Goal: Find specific page/section

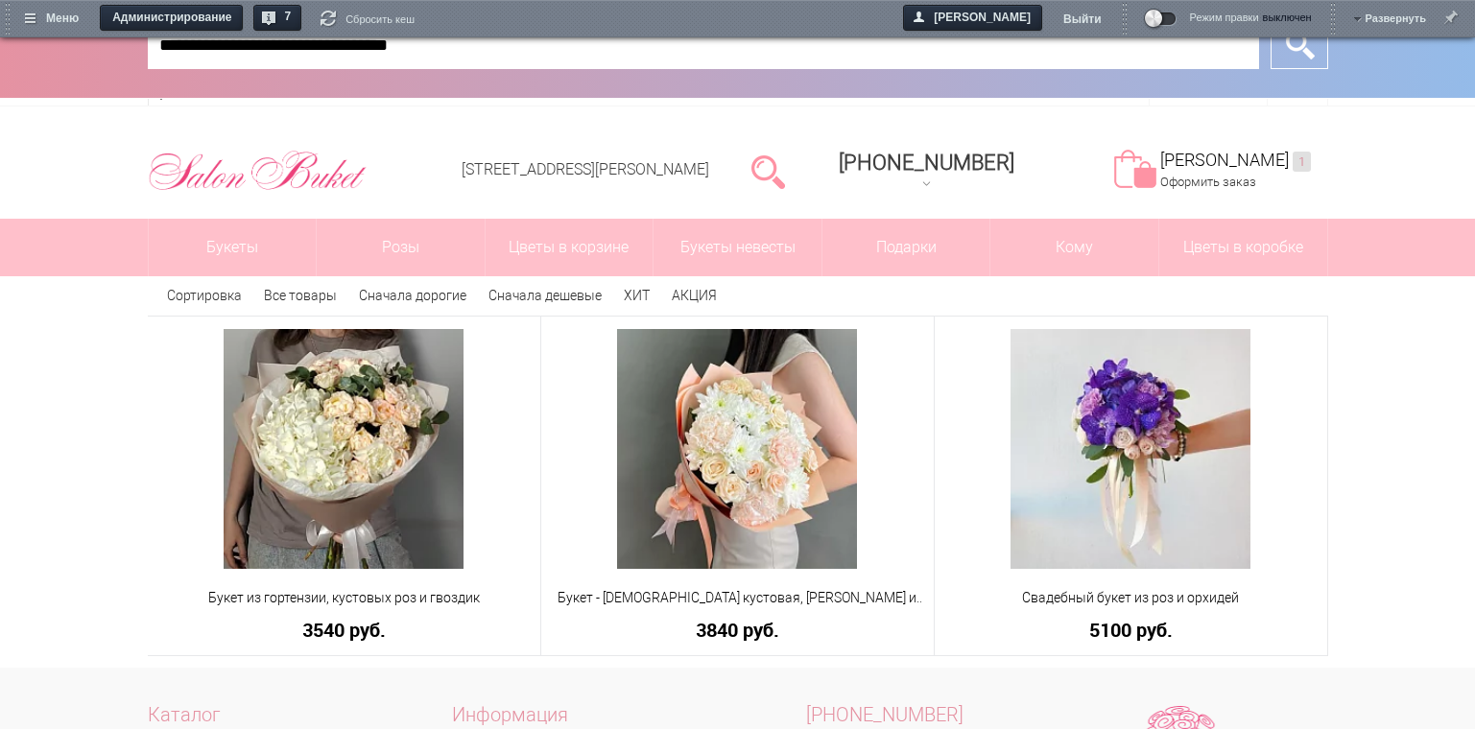
click at [783, 56] on input "**********" at bounding box center [703, 45] width 1111 height 48
type input "*"
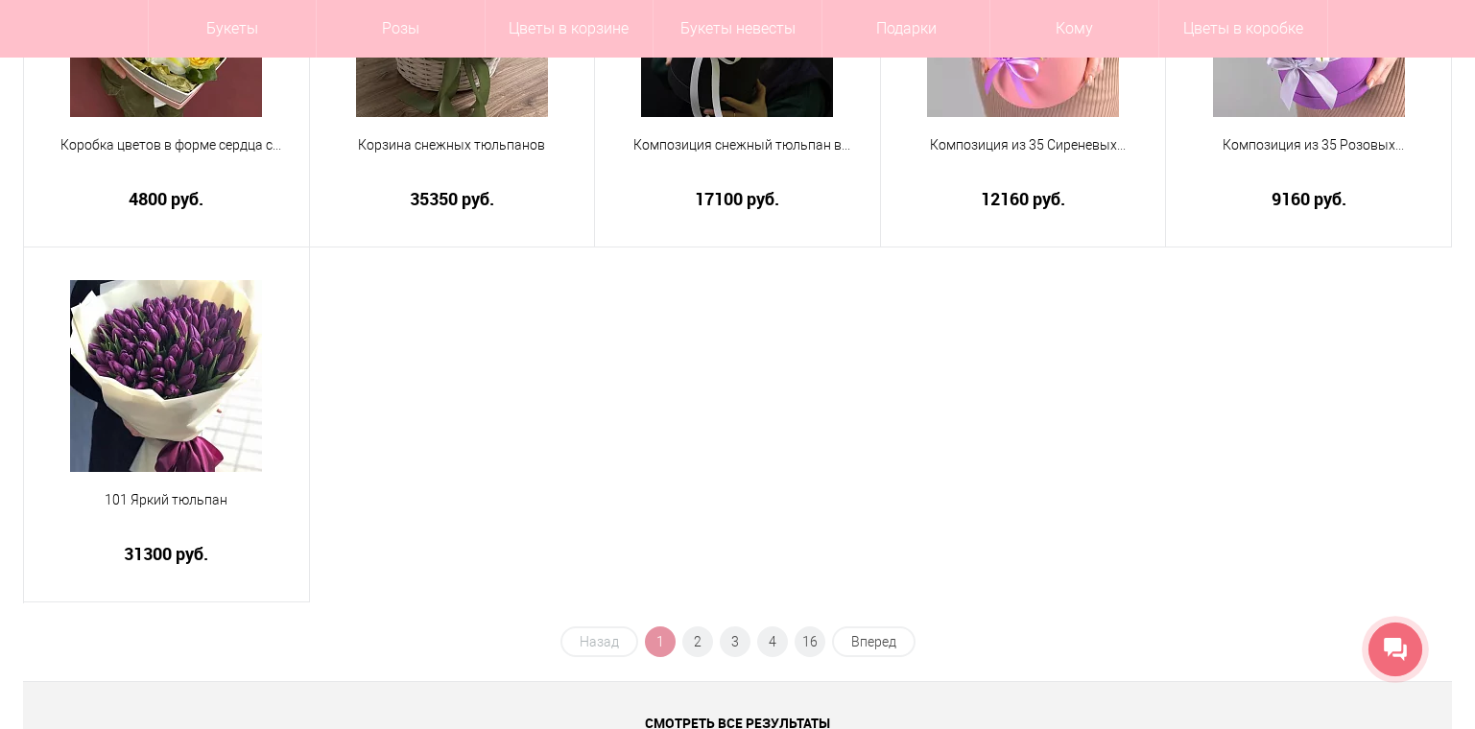
scroll to position [367, 0]
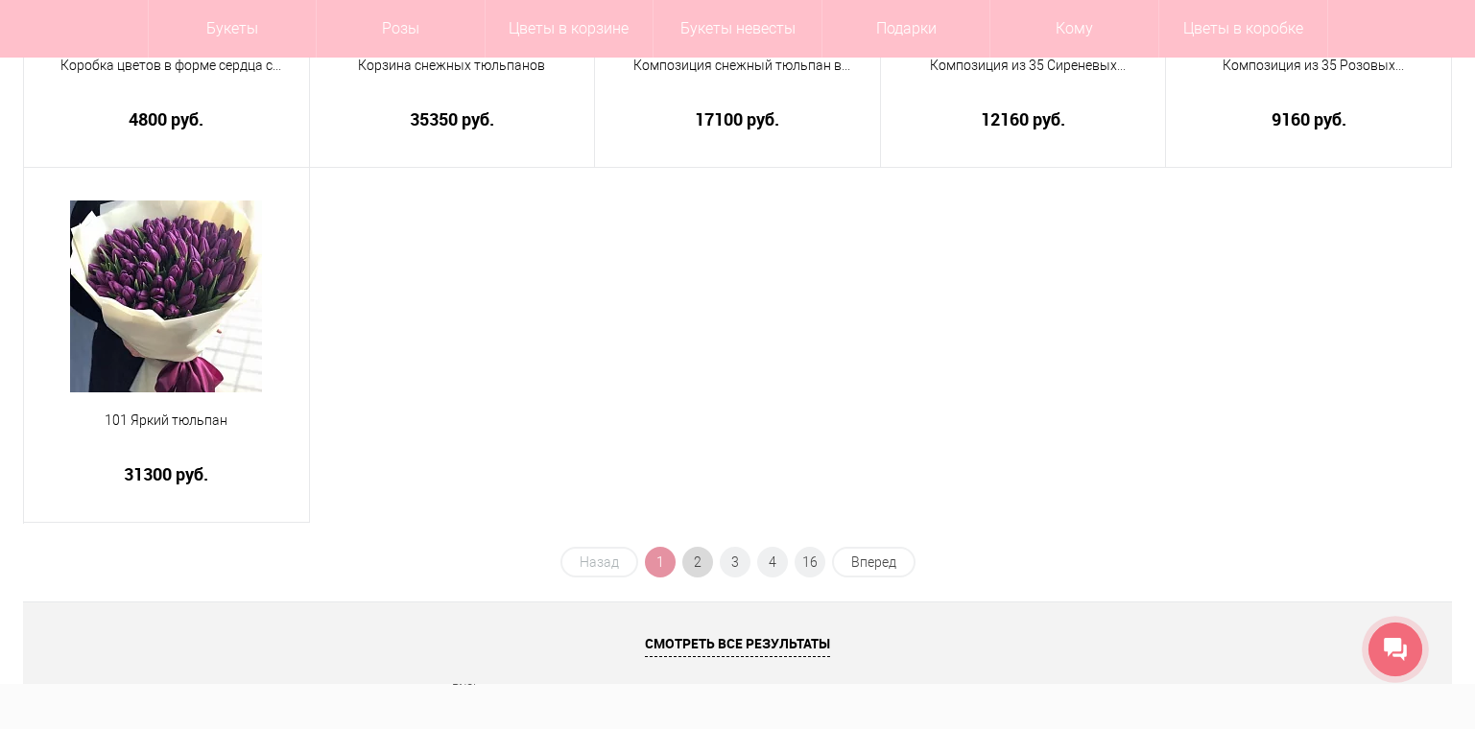
type input "*****"
click at [706, 564] on span "2" at bounding box center [697, 562] width 31 height 31
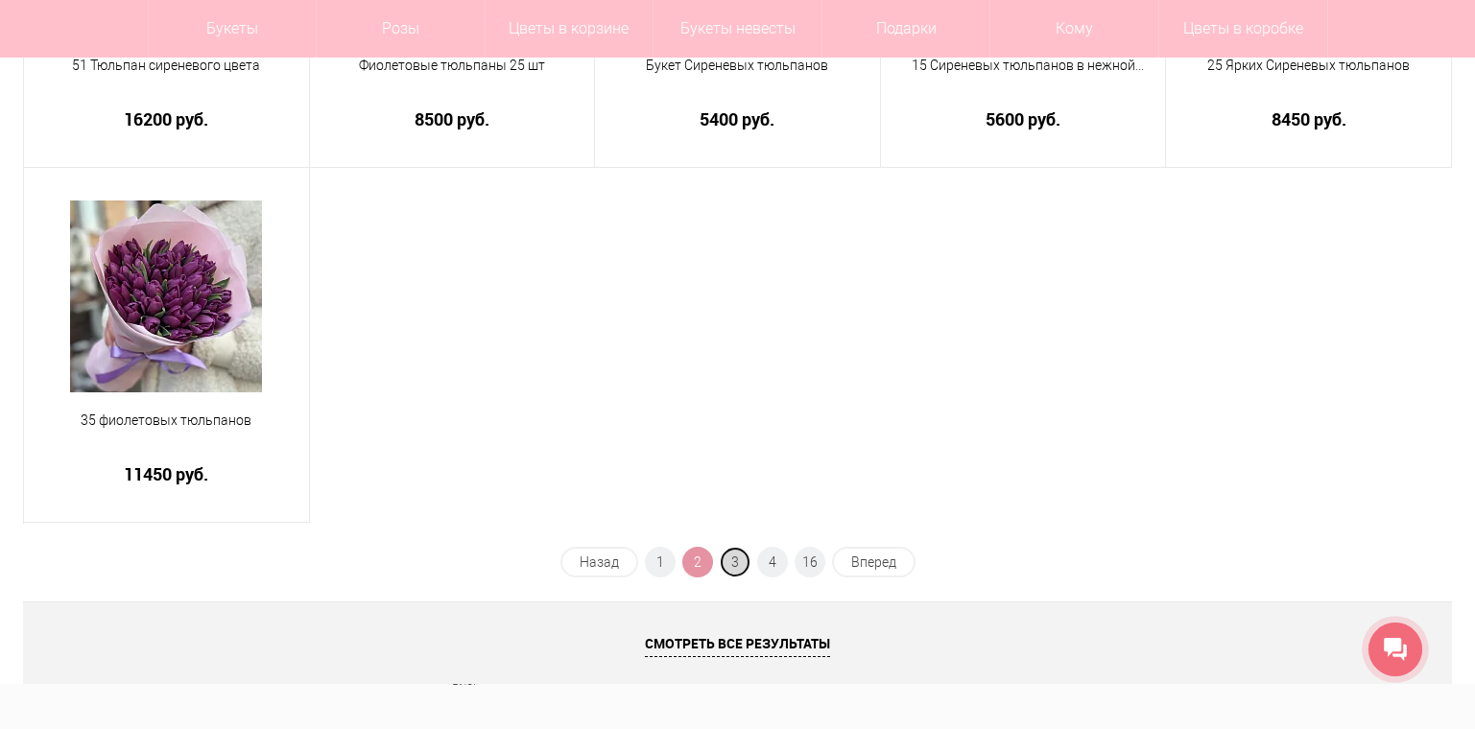
click at [730, 556] on span "3" at bounding box center [735, 562] width 31 height 31
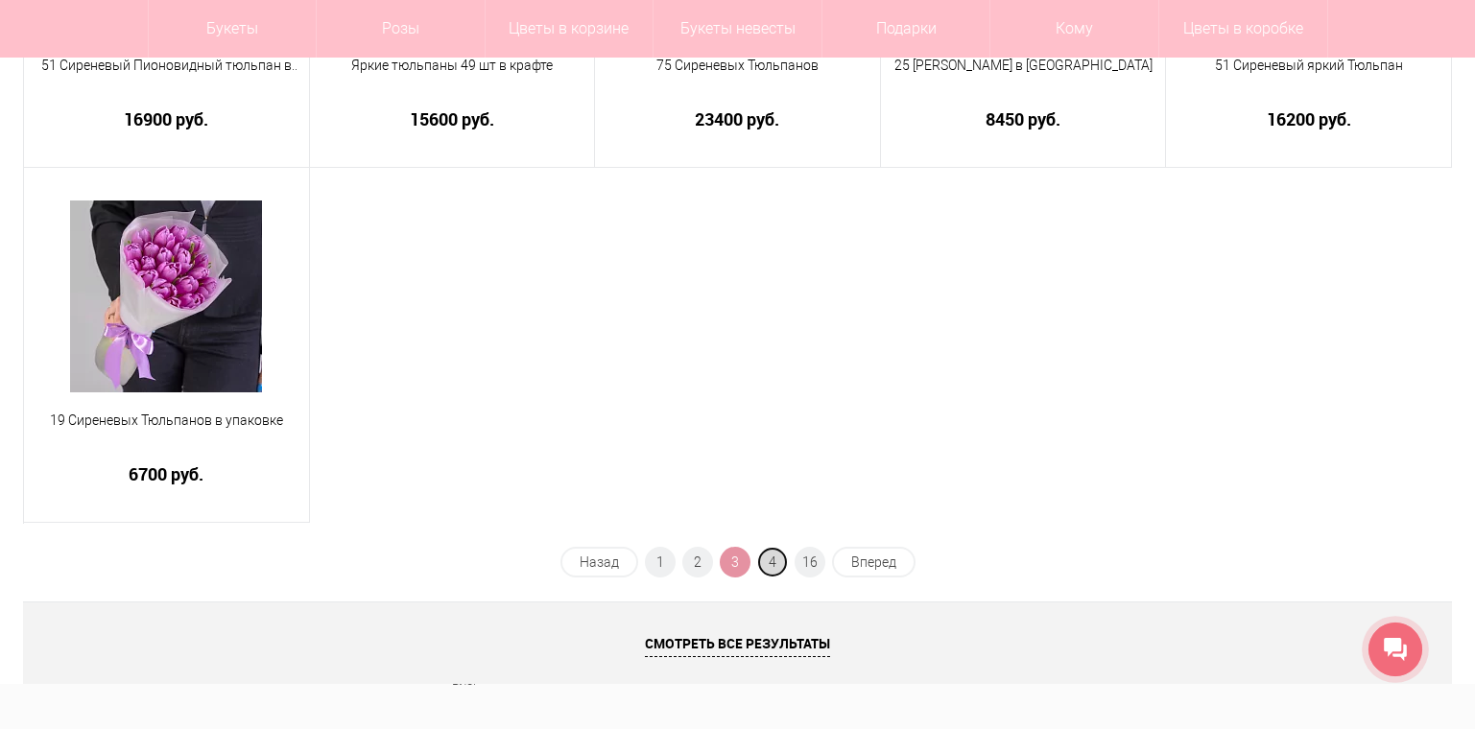
click at [762, 557] on span "4" at bounding box center [772, 562] width 31 height 31
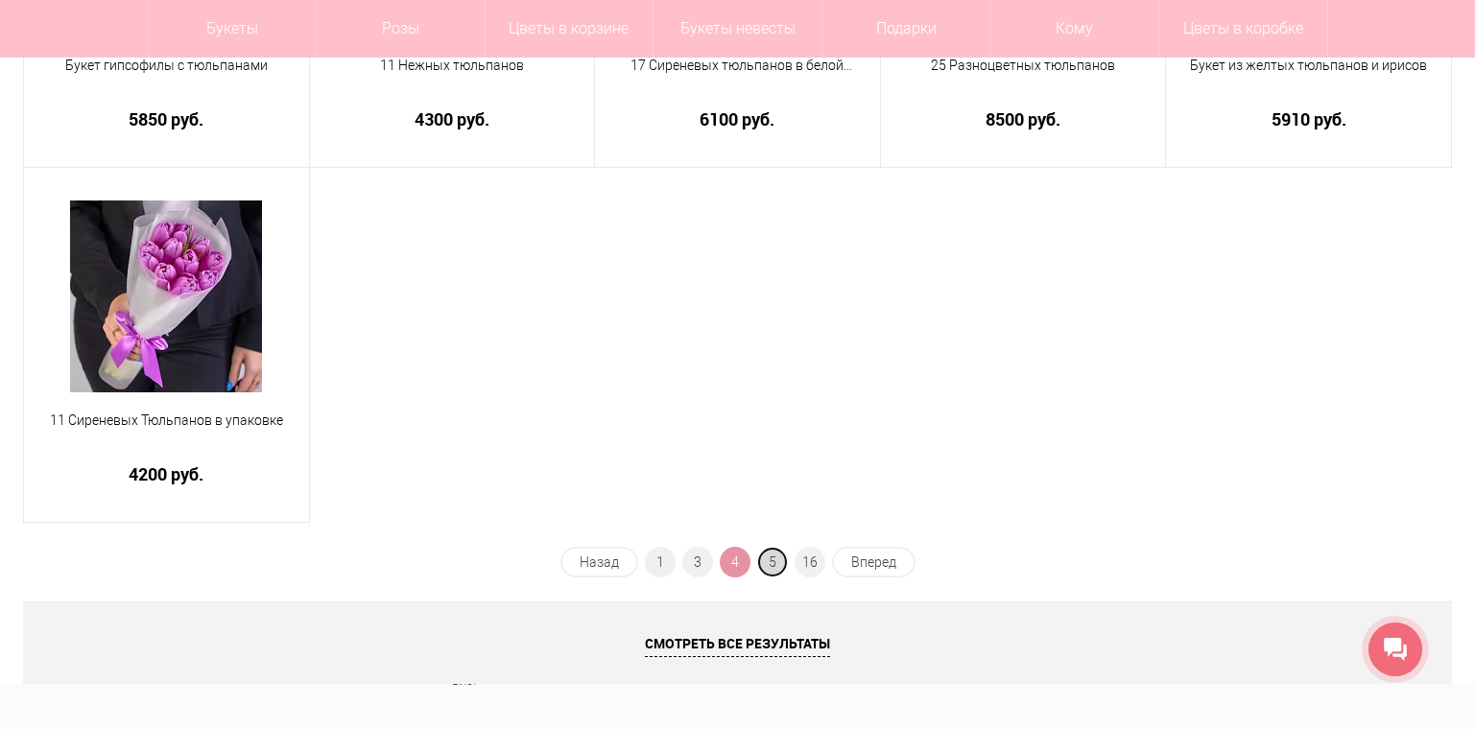
click at [773, 556] on span "5" at bounding box center [772, 562] width 31 height 31
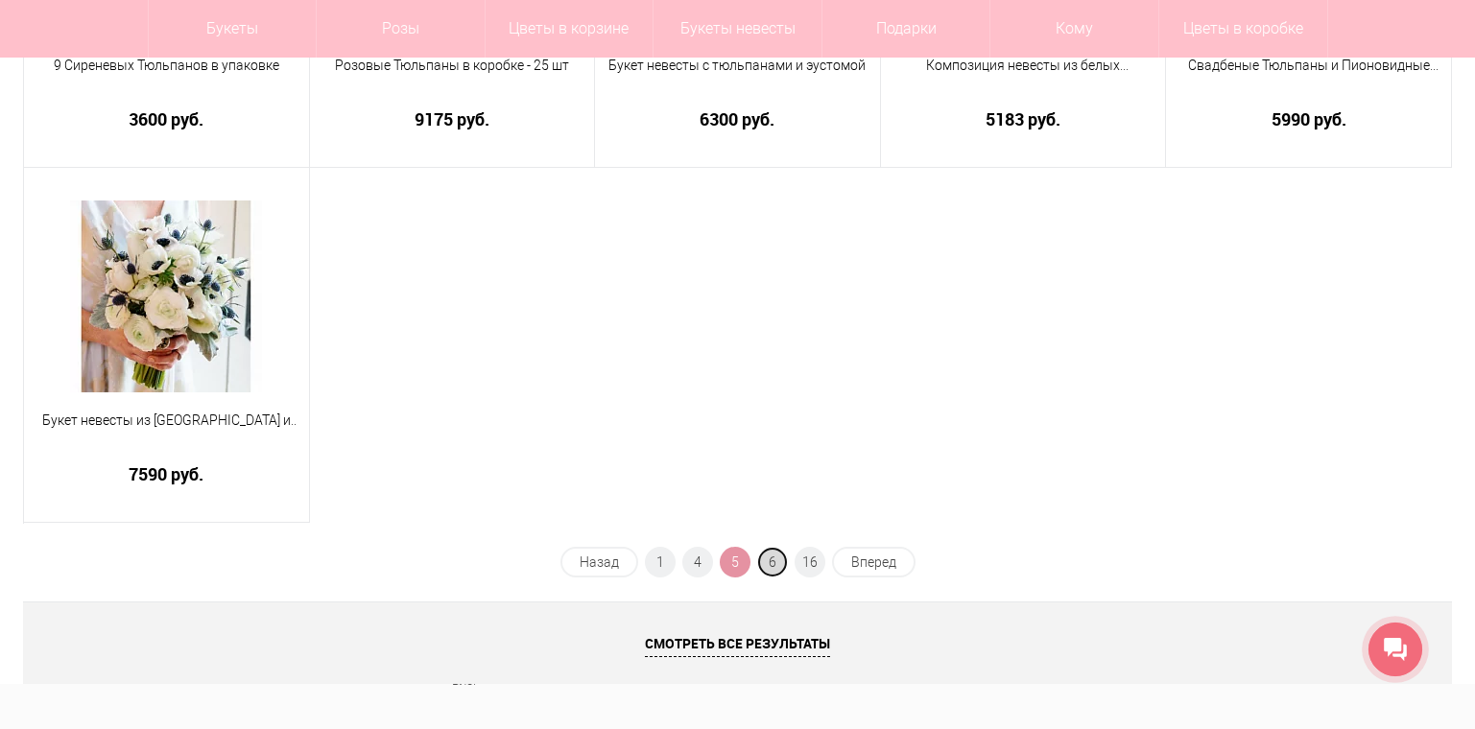
click at [770, 558] on span "6" at bounding box center [772, 562] width 31 height 31
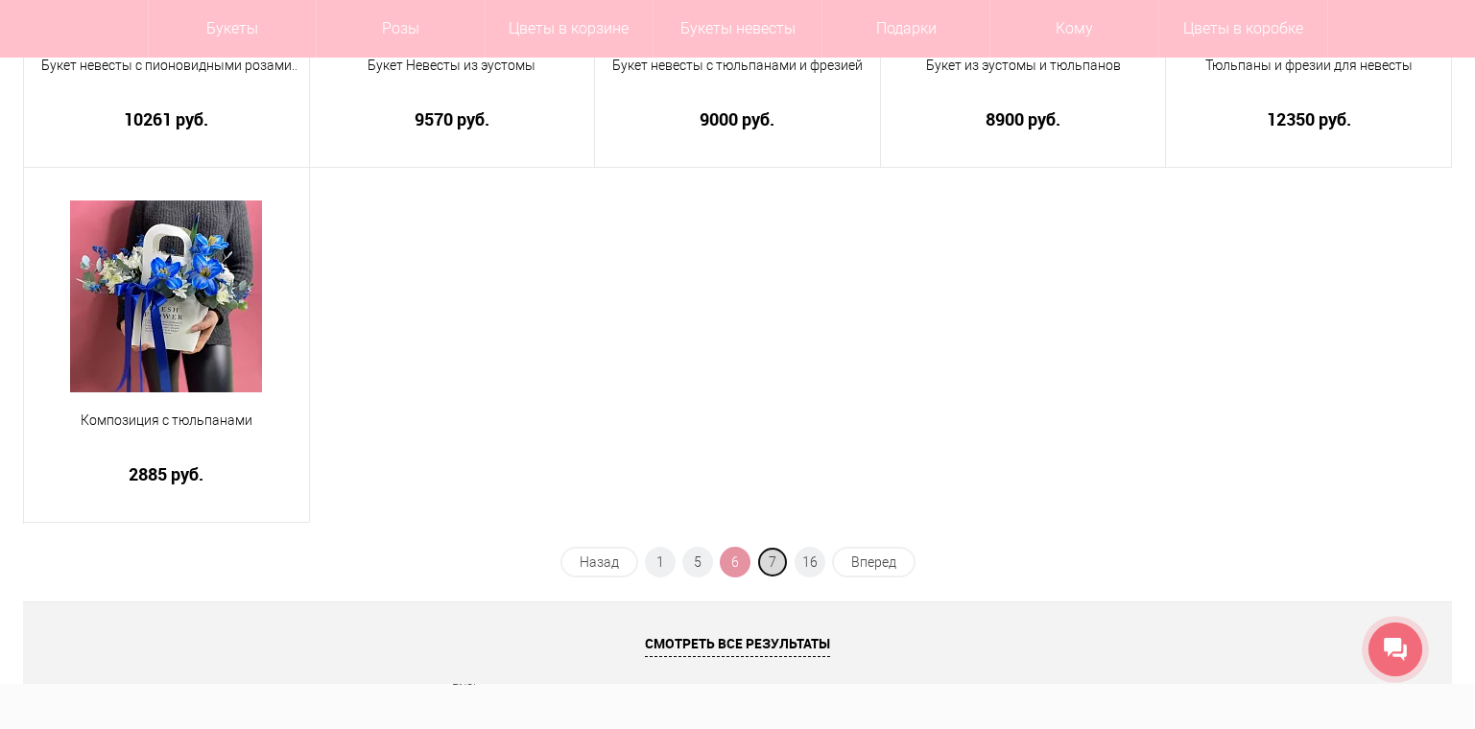
click at [781, 561] on span "7" at bounding box center [772, 562] width 31 height 31
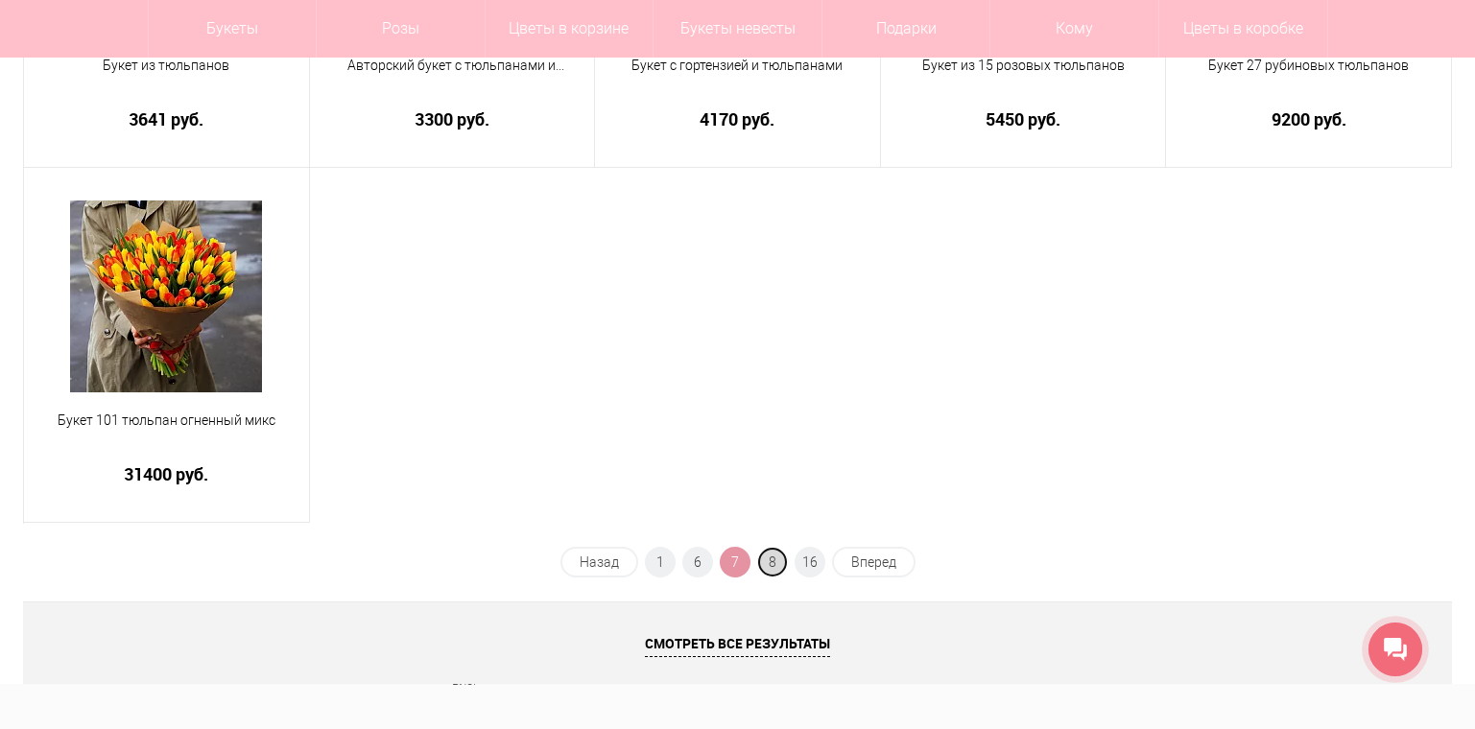
click at [781, 559] on span "8" at bounding box center [772, 562] width 31 height 31
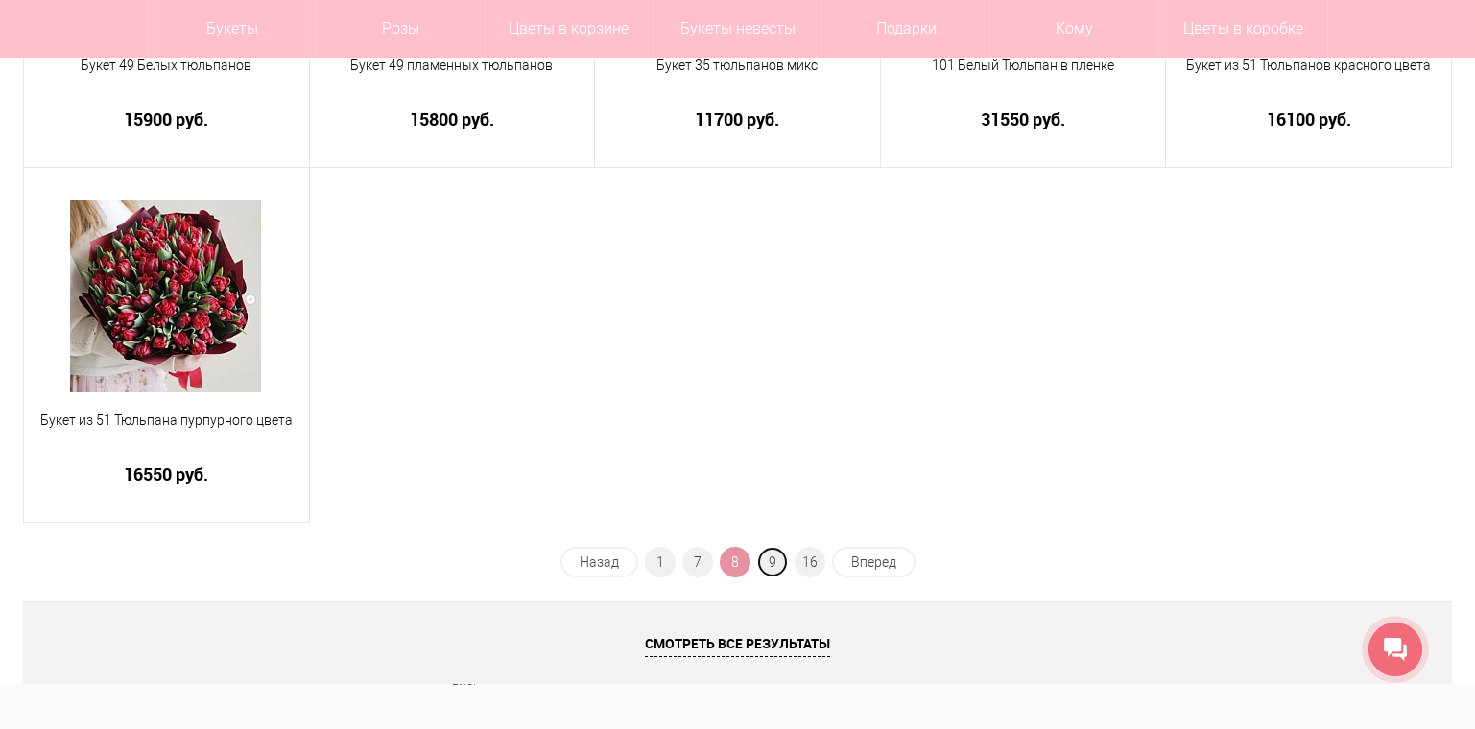
click at [781, 559] on span "9" at bounding box center [772, 562] width 31 height 31
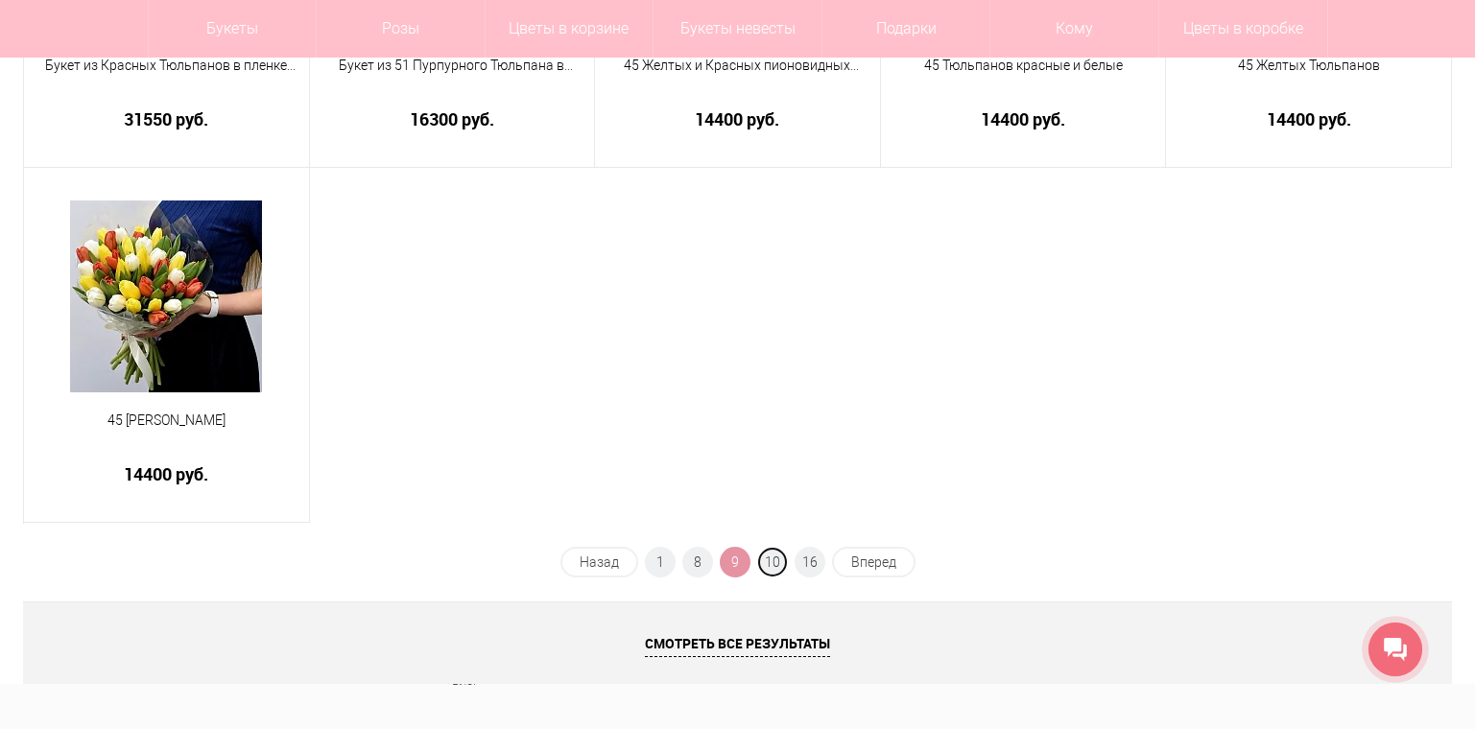
click at [781, 559] on span "10" at bounding box center [772, 562] width 31 height 31
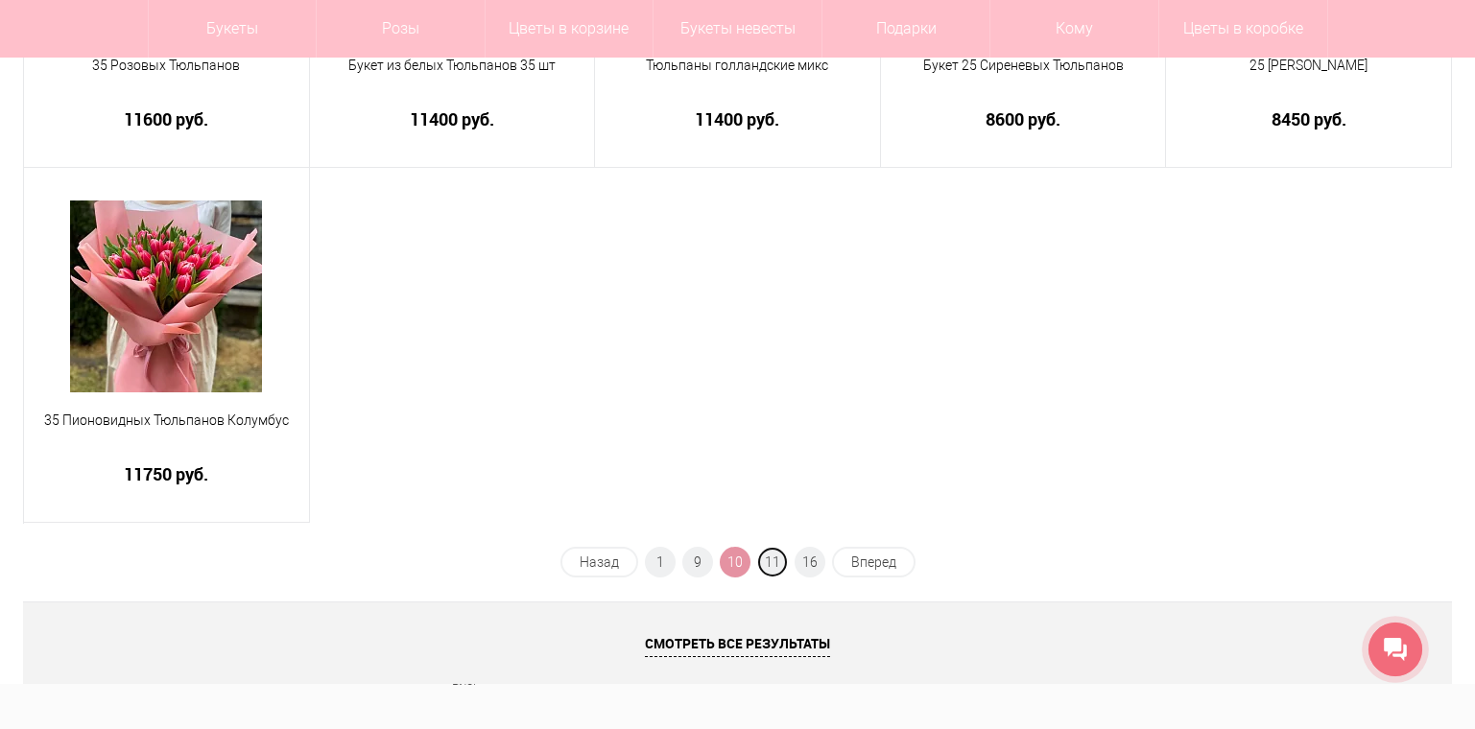
click at [781, 559] on span "11" at bounding box center [772, 562] width 31 height 31
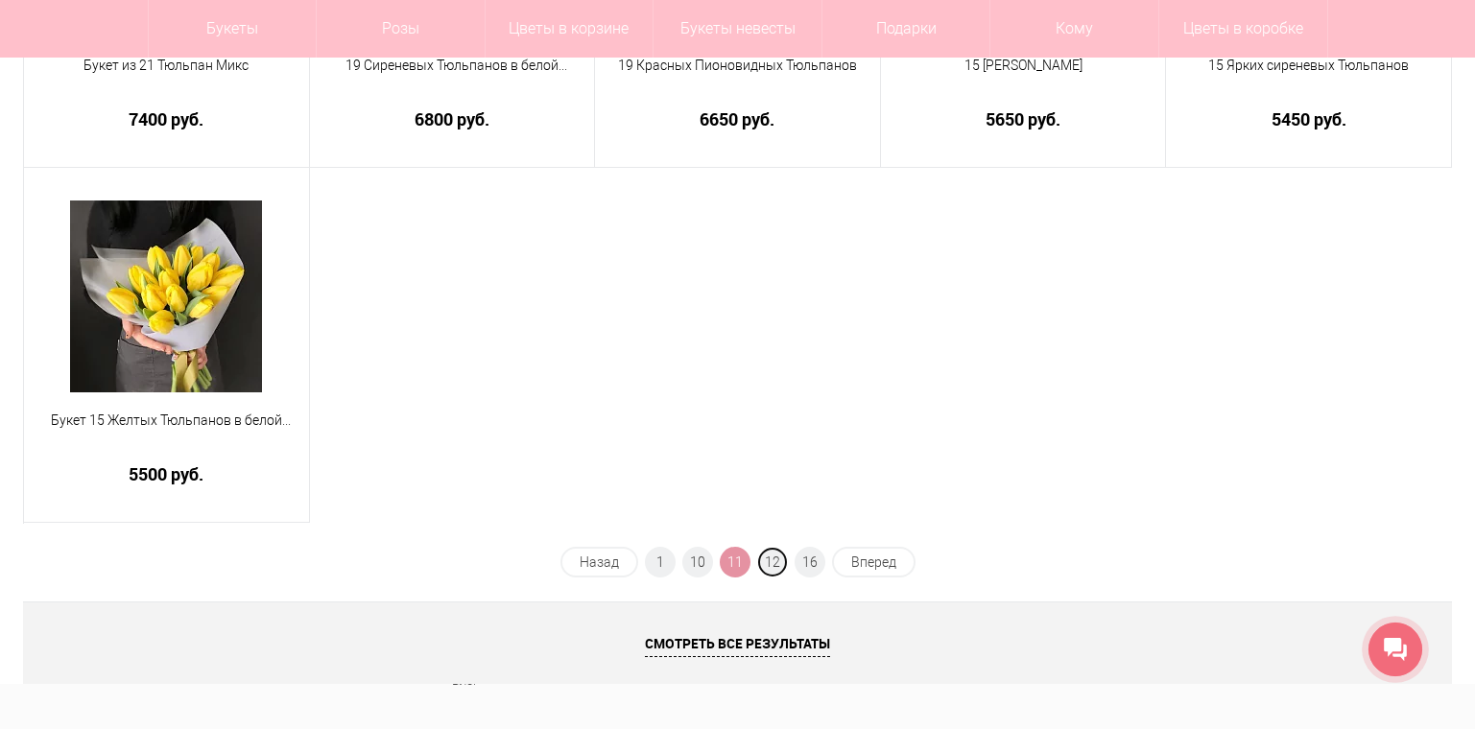
click at [781, 559] on span "12" at bounding box center [772, 562] width 31 height 31
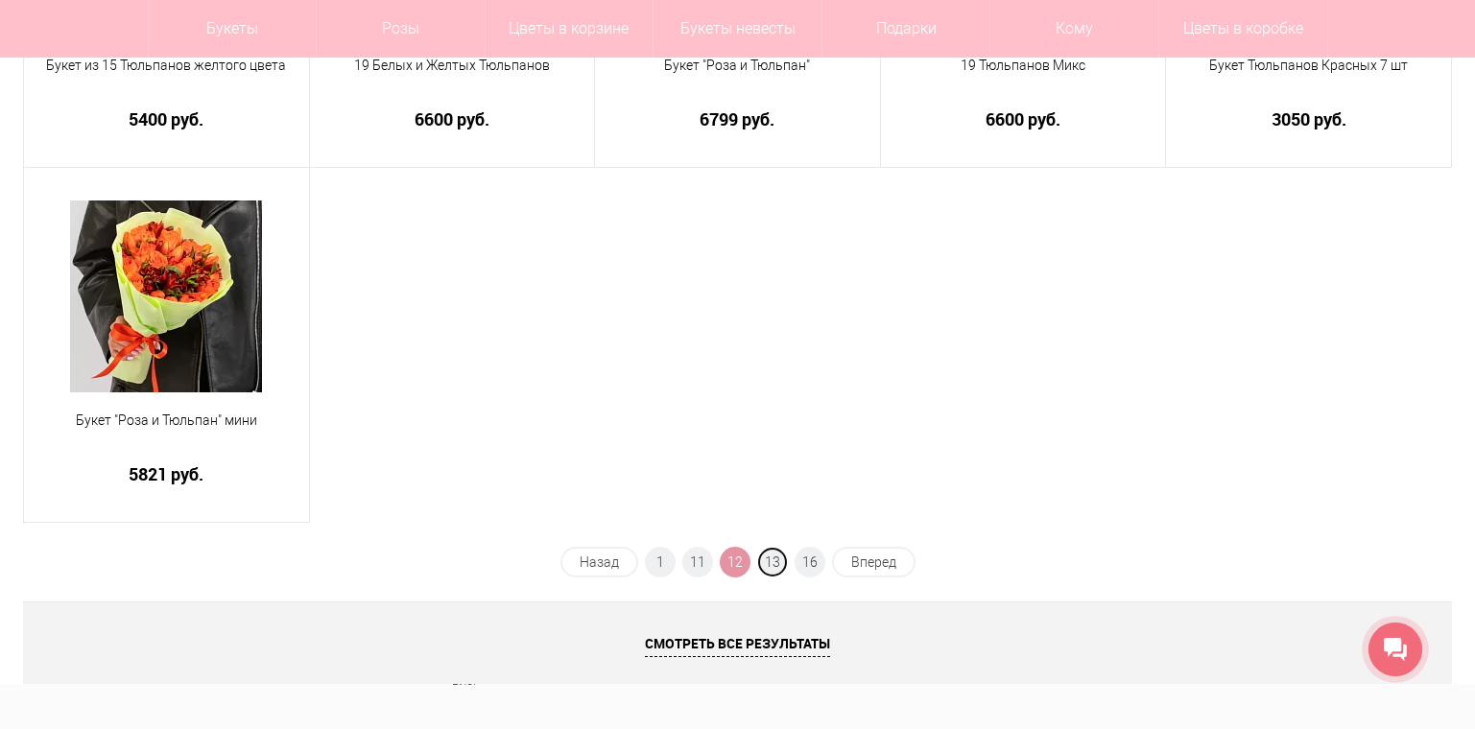
click at [781, 559] on span "13" at bounding box center [772, 562] width 31 height 31
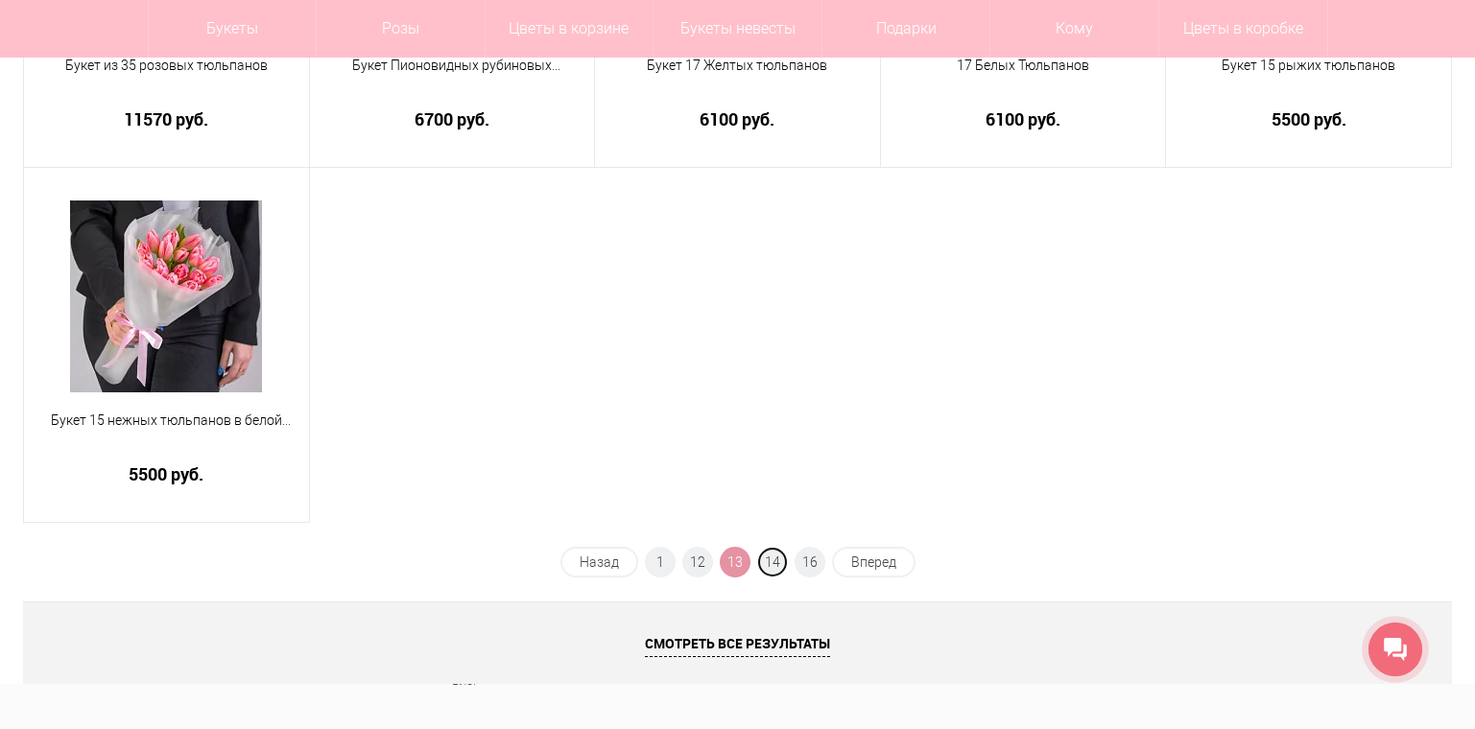
click at [781, 559] on span "14" at bounding box center [772, 562] width 31 height 31
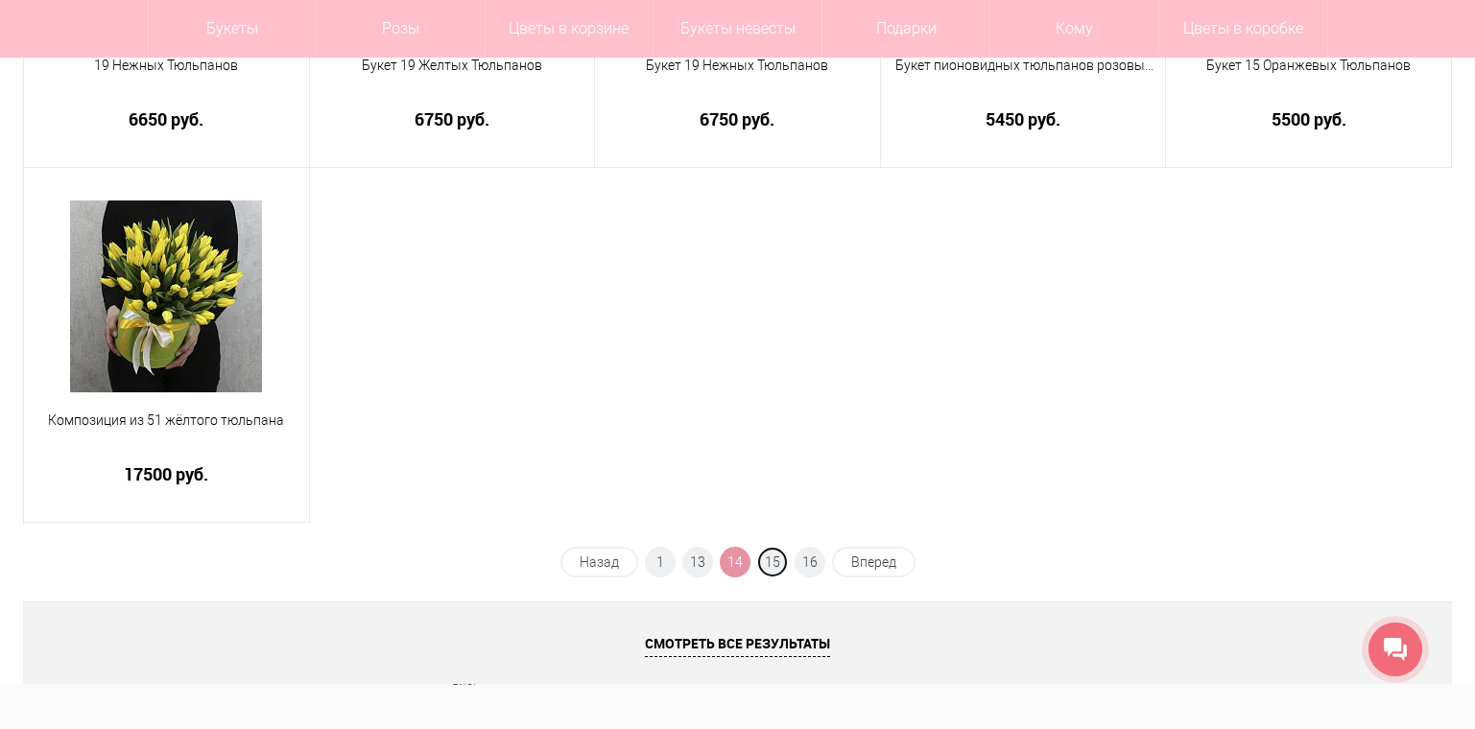
click at [781, 559] on span "15" at bounding box center [772, 562] width 31 height 31
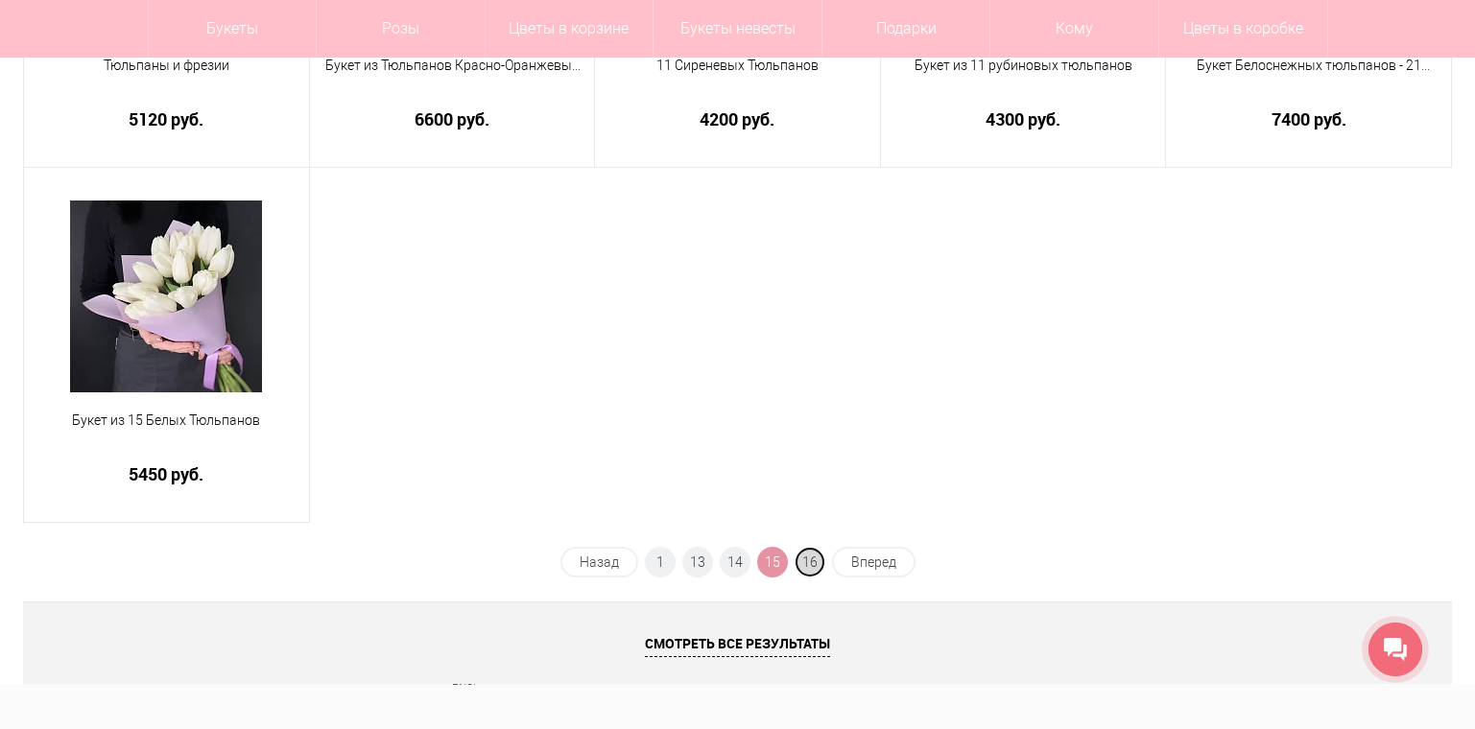
click at [806, 557] on span "16" at bounding box center [809, 562] width 31 height 31
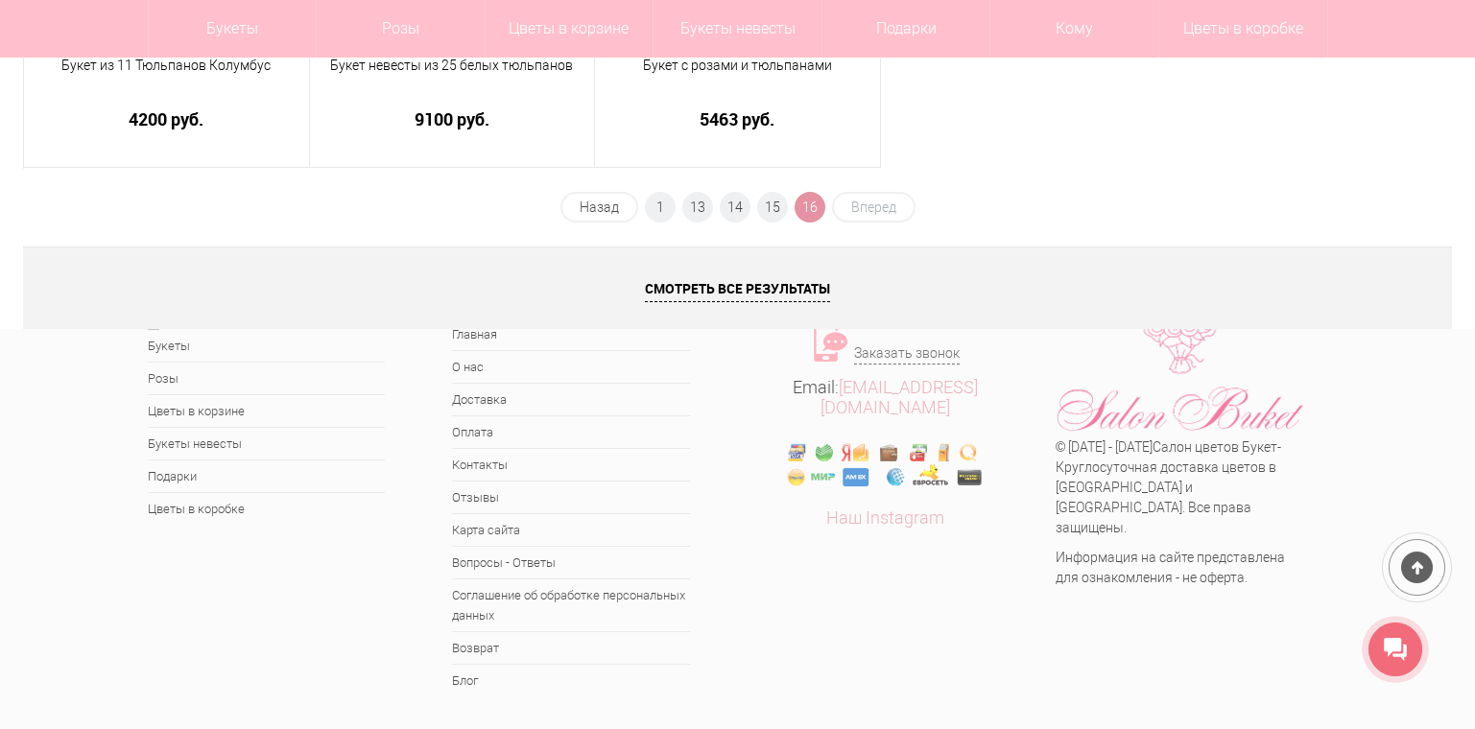
scroll to position [0, 0]
